Goal: Information Seeking & Learning: Compare options

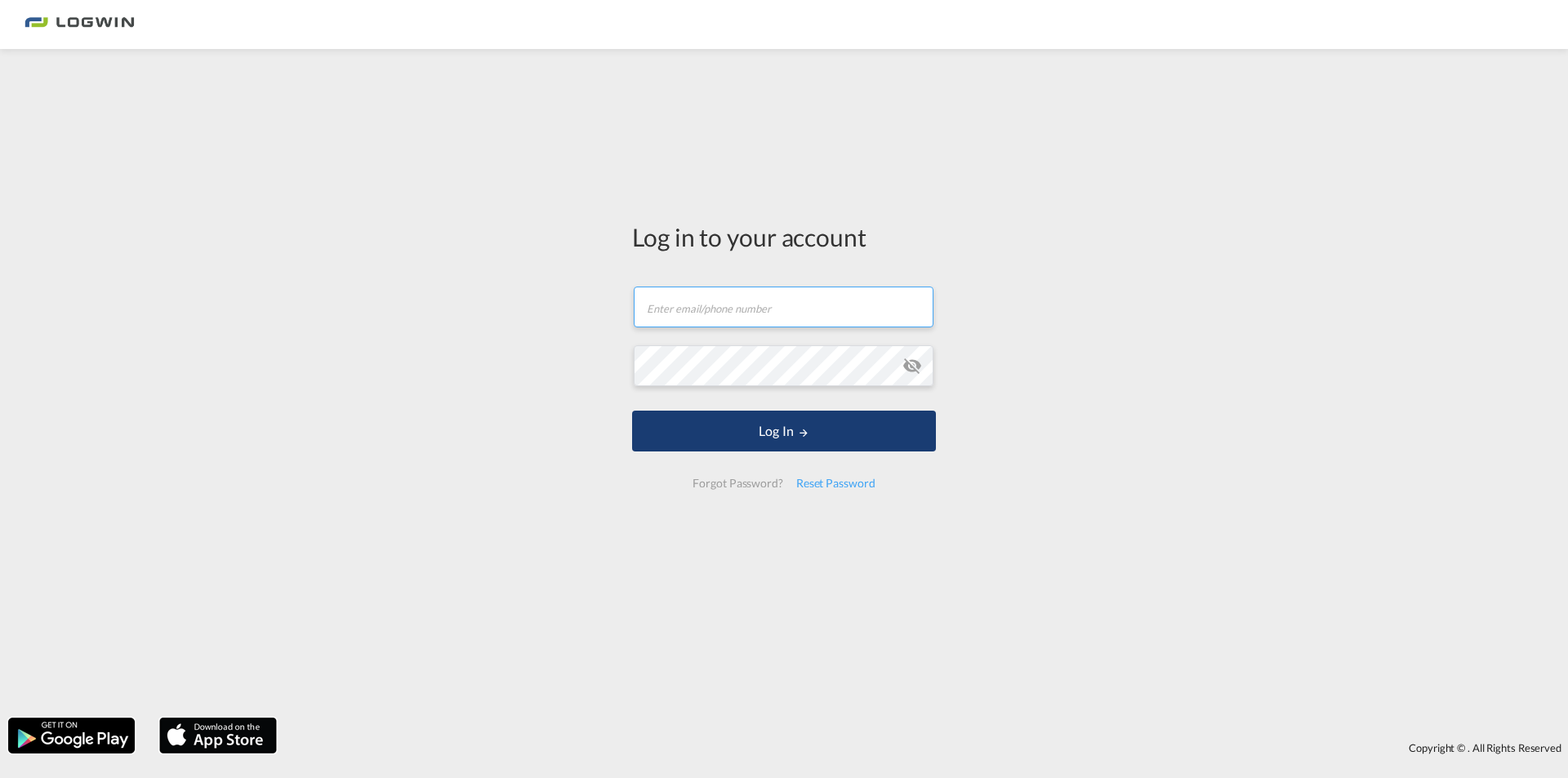
type input "[PERSON_NAME][EMAIL_ADDRESS][DOMAIN_NAME]"
click at [760, 428] on button "Log In" at bounding box center [784, 431] width 303 height 41
